Goal: Task Accomplishment & Management: Use online tool/utility

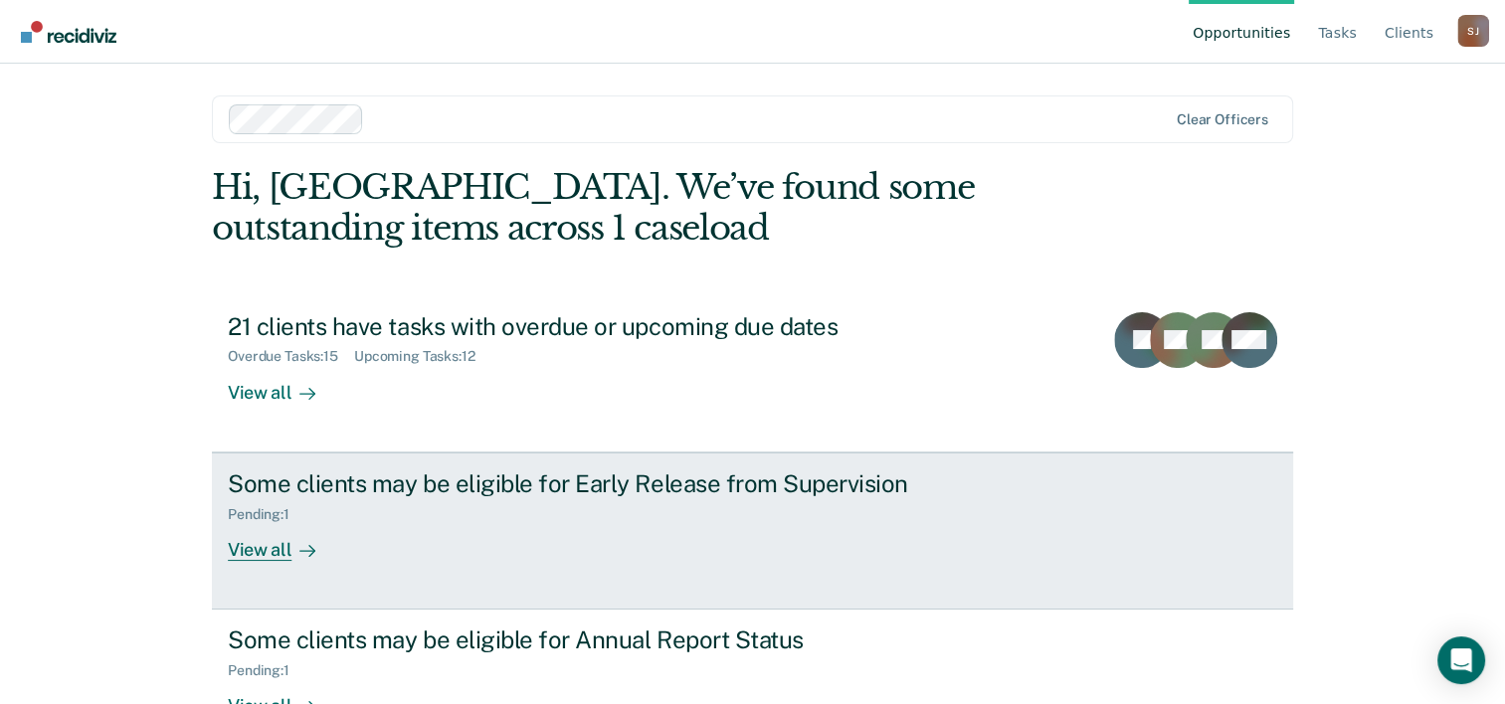
click at [483, 513] on div "Pending : 1" at bounding box center [577, 510] width 698 height 25
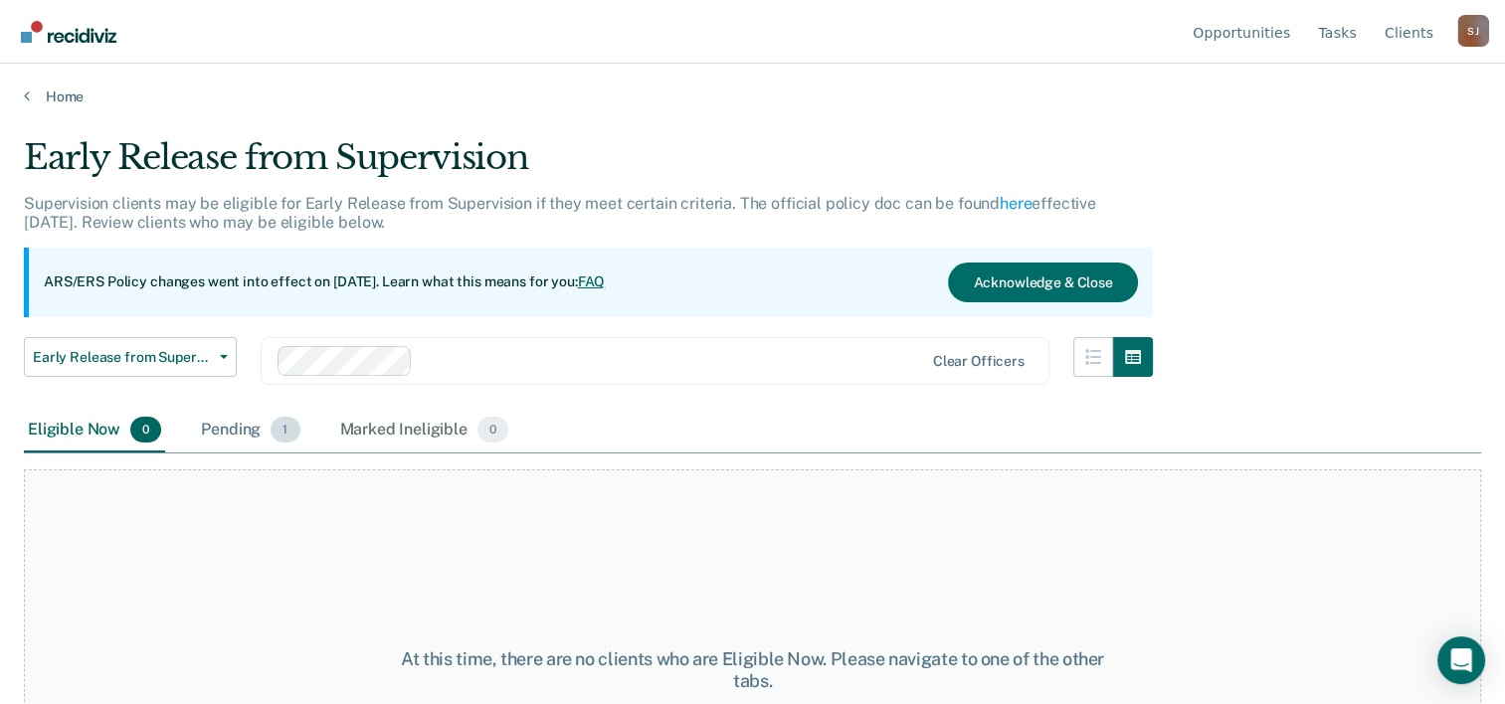
click at [229, 431] on div "Pending 1" at bounding box center [250, 431] width 106 height 44
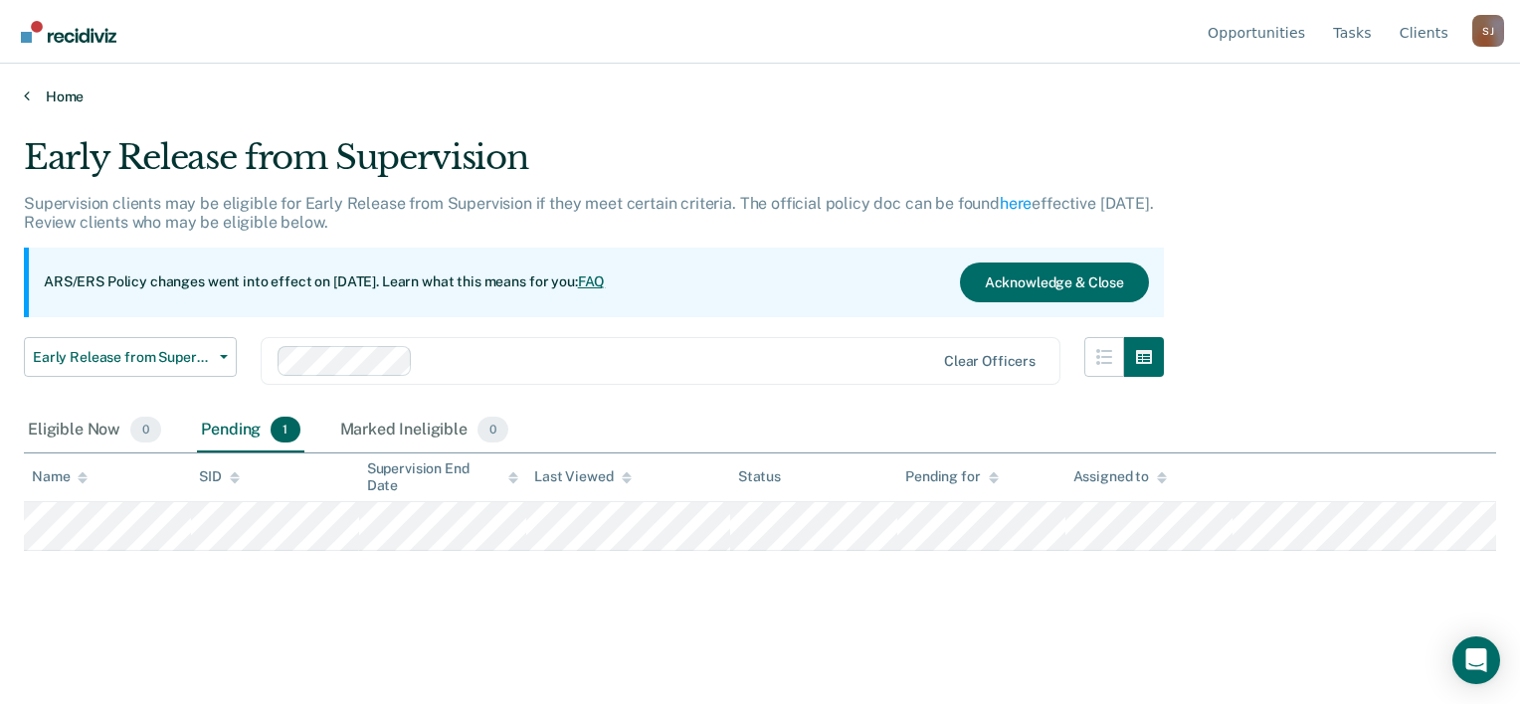
click at [65, 99] on link "Home" at bounding box center [760, 97] width 1472 height 18
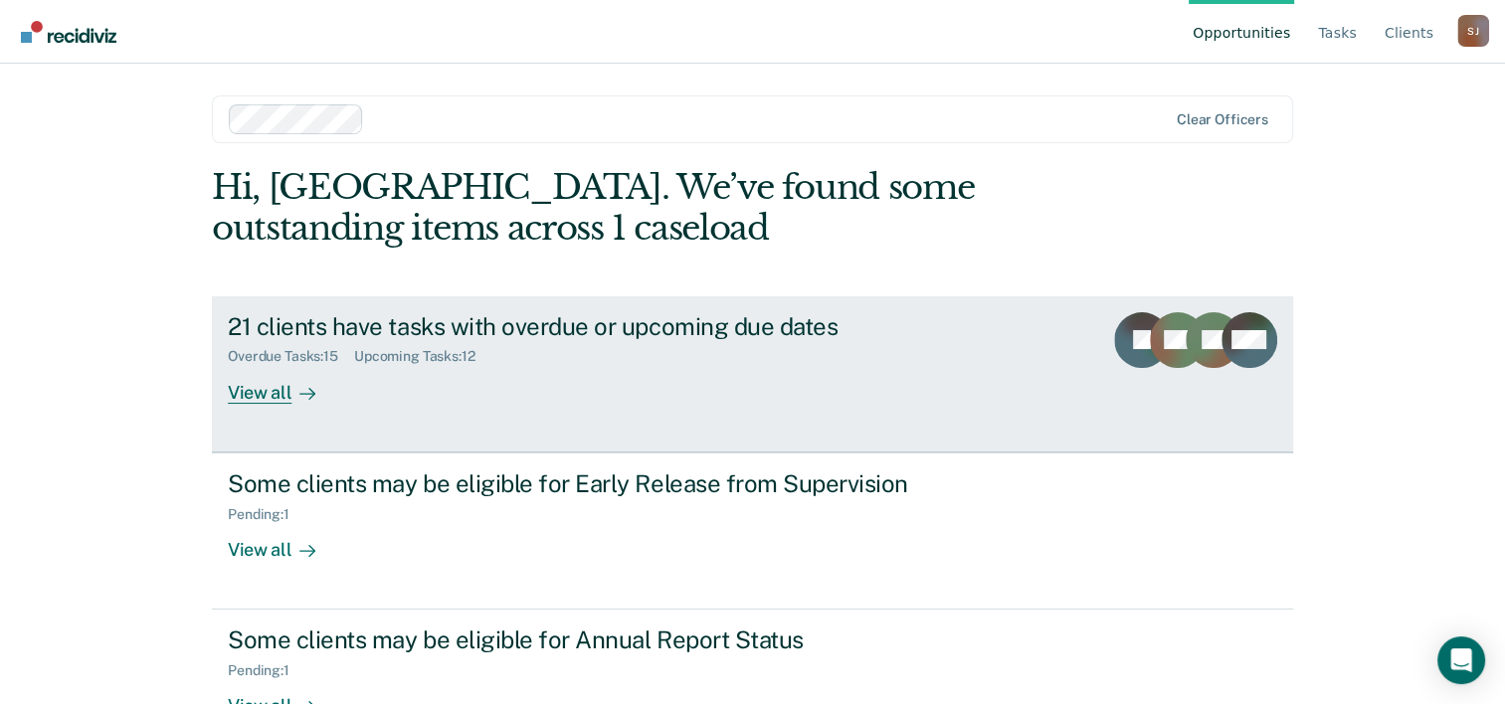
click at [261, 382] on div "View all" at bounding box center [283, 384] width 111 height 39
